Goal: Information Seeking & Learning: Learn about a topic

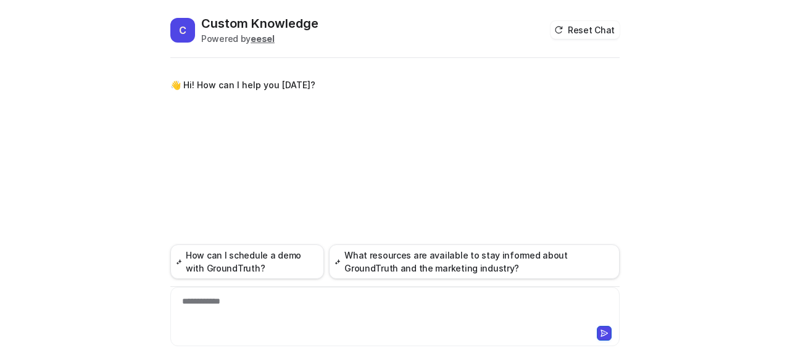
click at [23, 225] on div "**********" at bounding box center [395, 180] width 790 height 361
click at [199, 315] on div at bounding box center [395, 309] width 444 height 28
paste div
drag, startPoint x: 361, startPoint y: 307, endPoint x: 130, endPoint y: 309, distance: 231.4
click at [130, 309] on div "**********" at bounding box center [395, 180] width 790 height 361
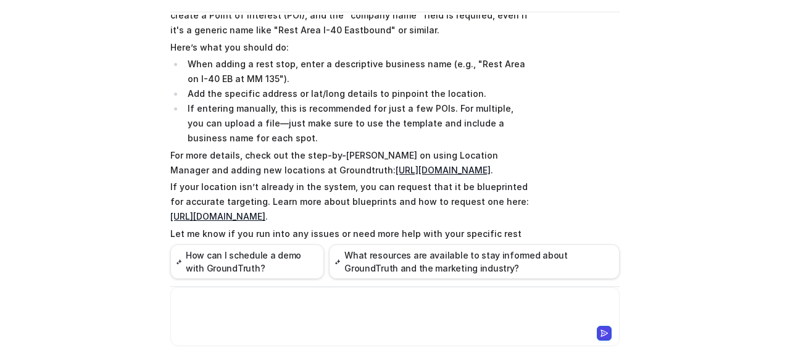
scroll to position [273, 0]
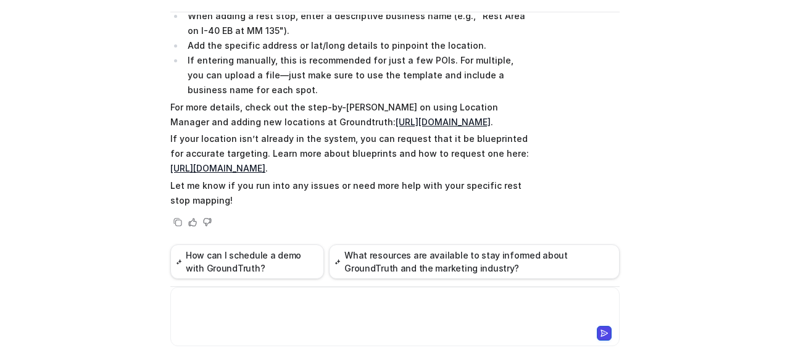
click at [265, 166] on link "[URL][DOMAIN_NAME]" at bounding box center [217, 168] width 95 height 10
click at [396, 117] on link "[URL][DOMAIN_NAME]" at bounding box center [443, 122] width 95 height 10
click at [321, 302] on div "**********" at bounding box center [395, 309] width 444 height 28
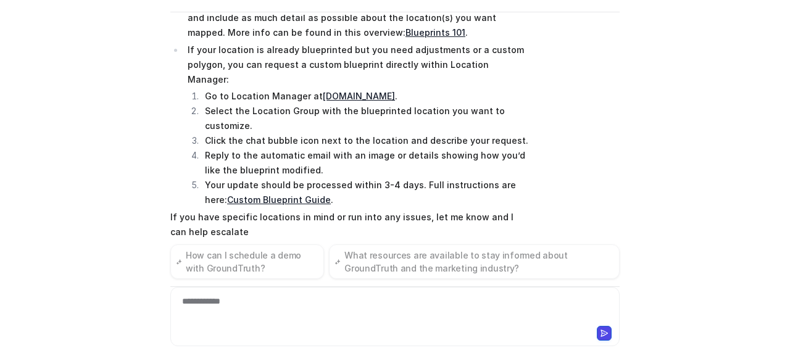
scroll to position [619, 0]
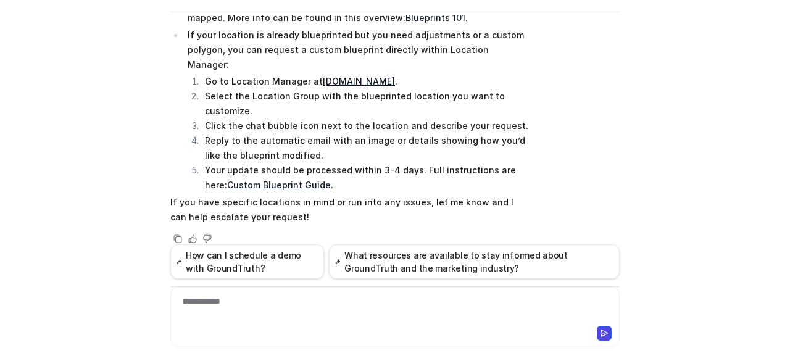
click at [263, 180] on link "Custom Blueprint Guide" at bounding box center [279, 185] width 104 height 10
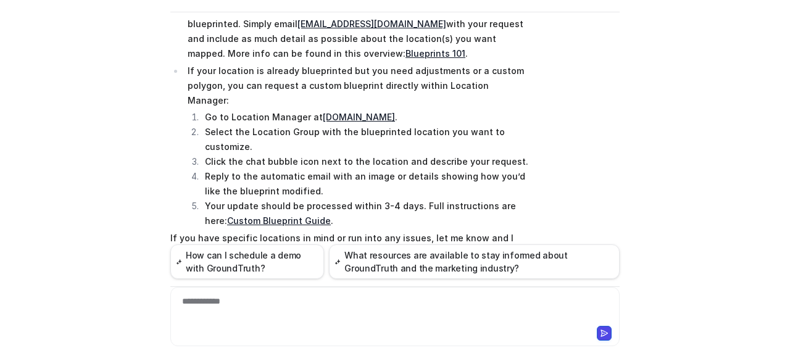
scroll to position [557, 0]
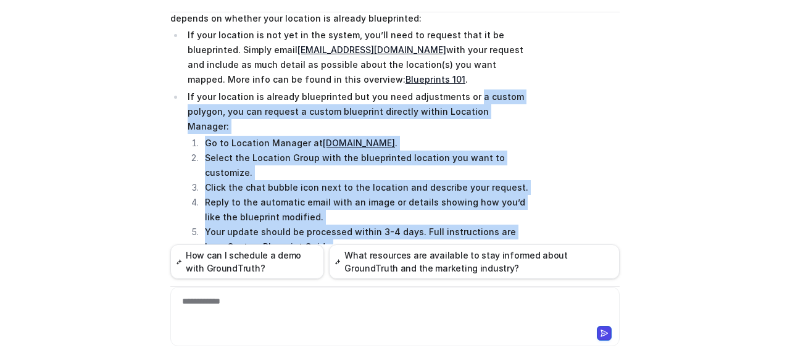
drag, startPoint x: 459, startPoint y: 109, endPoint x: 478, endPoint y: 225, distance: 117.6
click at [478, 225] on li "If your location is already blueprinted but you need adjustments or a custom po…" at bounding box center [357, 171] width 347 height 165
copy li "a custom polygon, you can request a custom blueprint directly within Location M…"
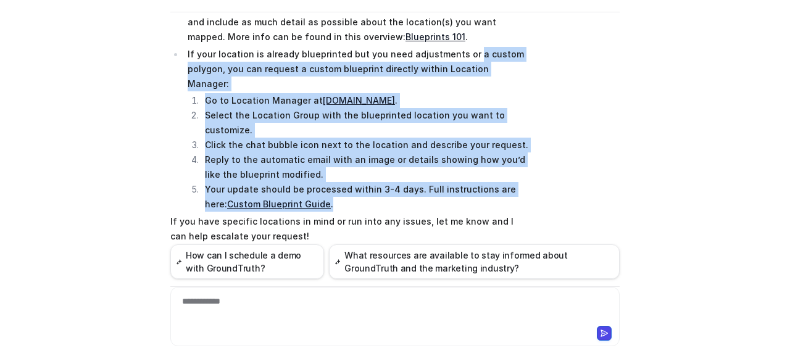
scroll to position [619, 0]
